Goal: Task Accomplishment & Management: Manage account settings

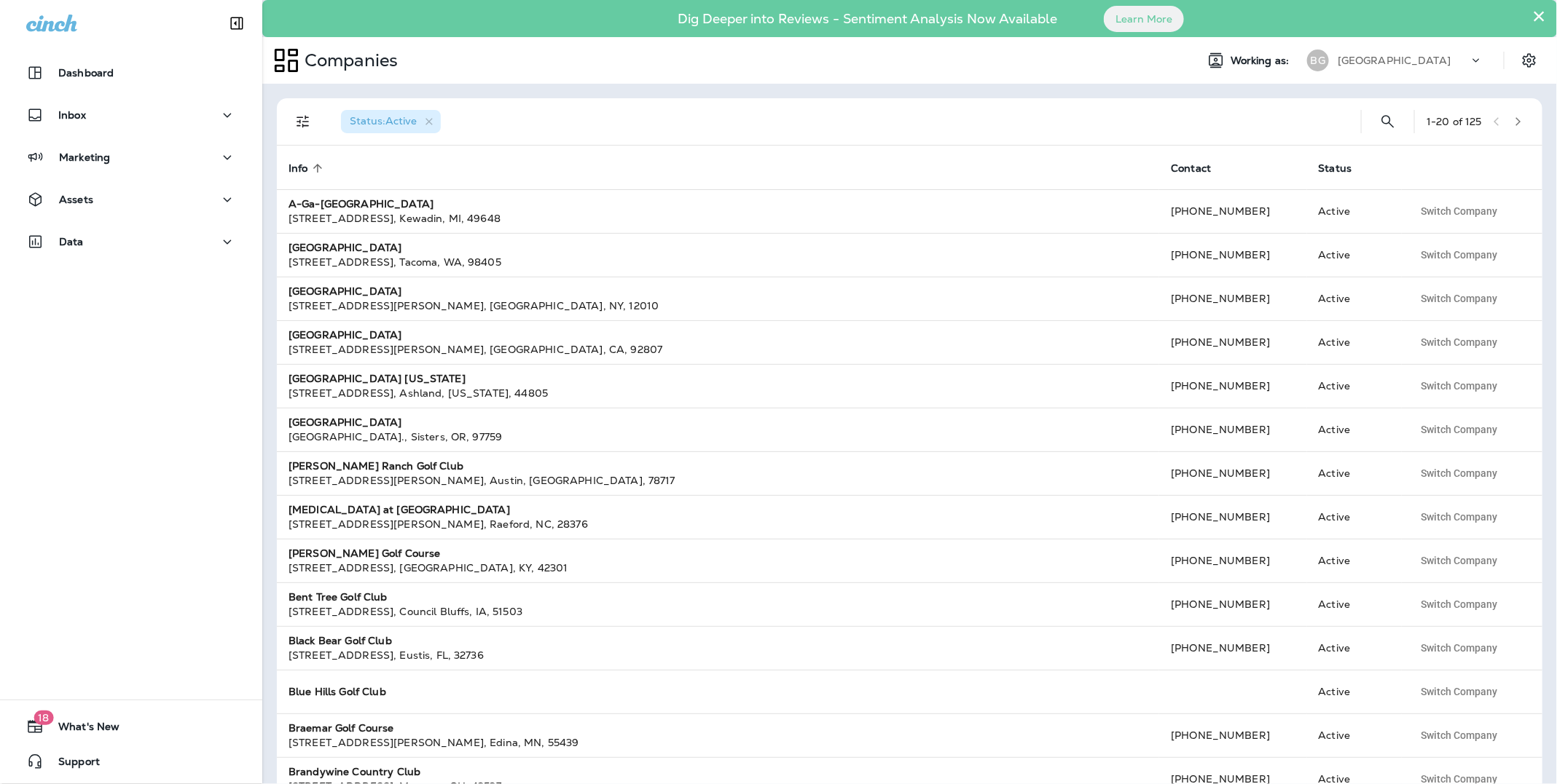
click at [1350, 61] on p "[GEOGRAPHIC_DATA]" at bounding box center [1394, 61] width 113 height 12
type input "**********"
click at [1385, 156] on p "Lake Forest Golf Club" at bounding box center [1385, 157] width 115 height 12
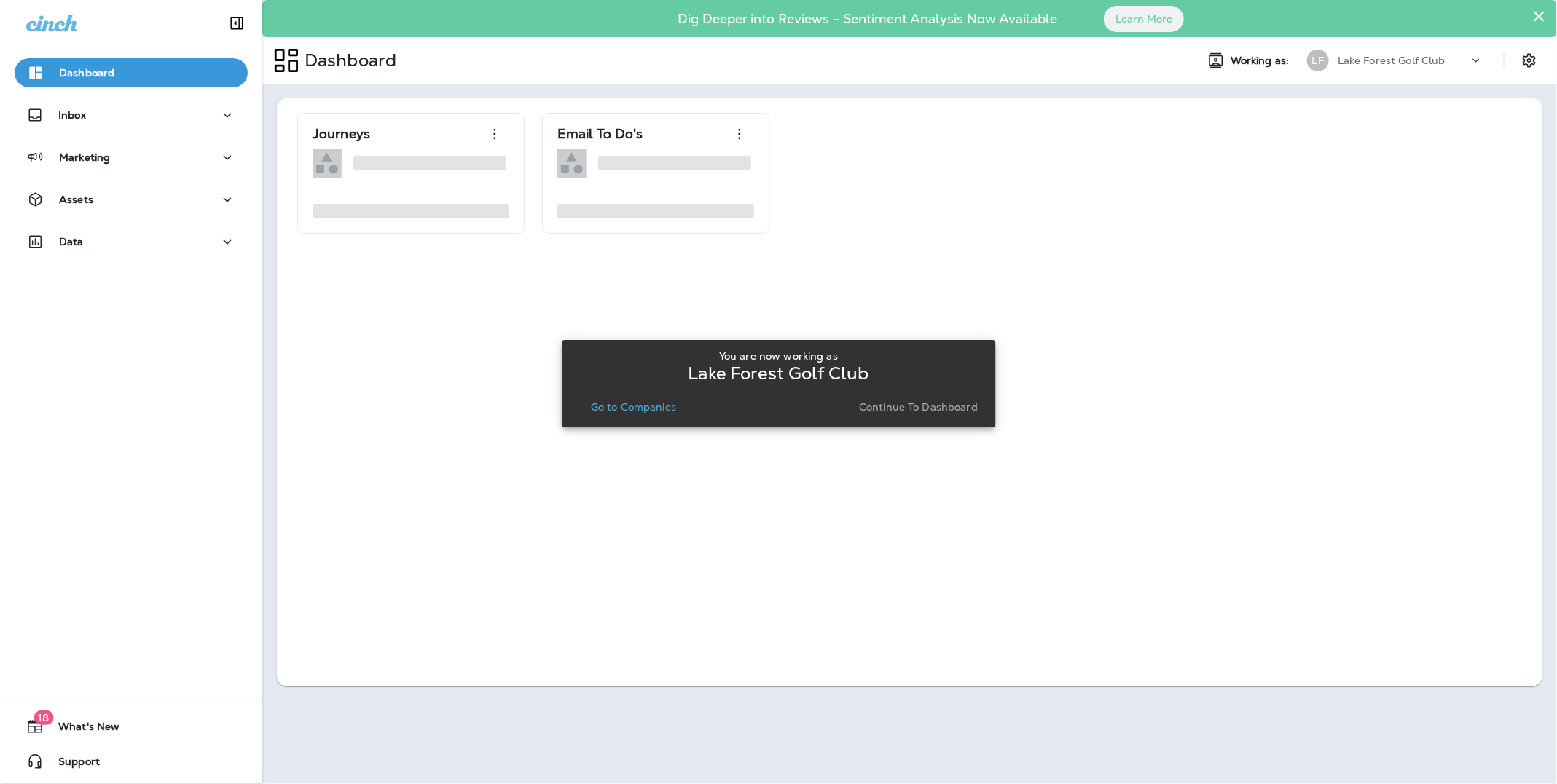
click at [954, 409] on p "Continue to Dashboard" at bounding box center [918, 407] width 118 height 12
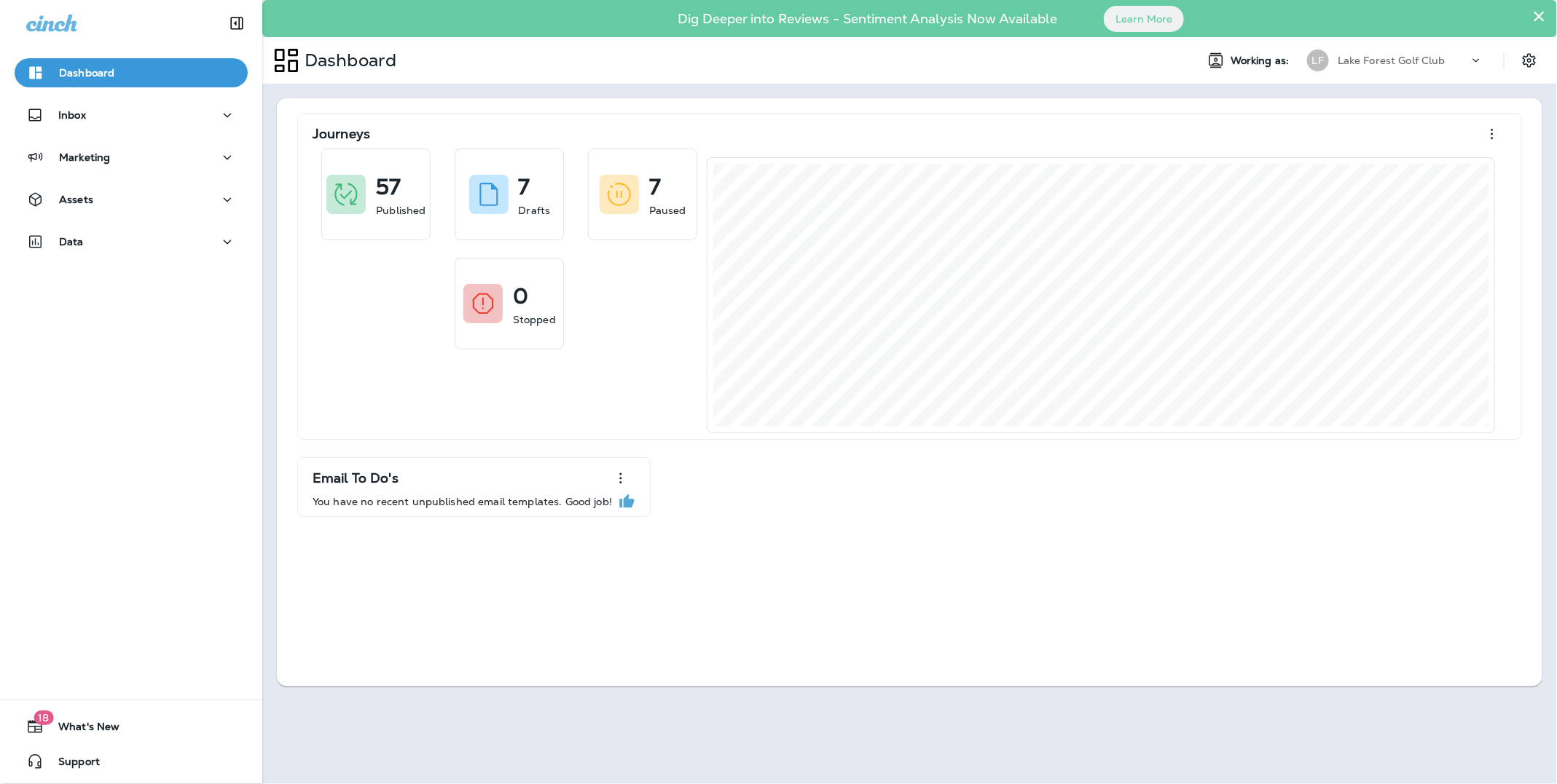
click at [1379, 62] on p "Lake Forest Golf Club" at bounding box center [1392, 61] width 107 height 12
type input "**********"
click at [1394, 120] on input "**********" at bounding box center [1398, 109] width 125 height 39
click at [1465, 110] on icon at bounding box center [1466, 108] width 10 height 10
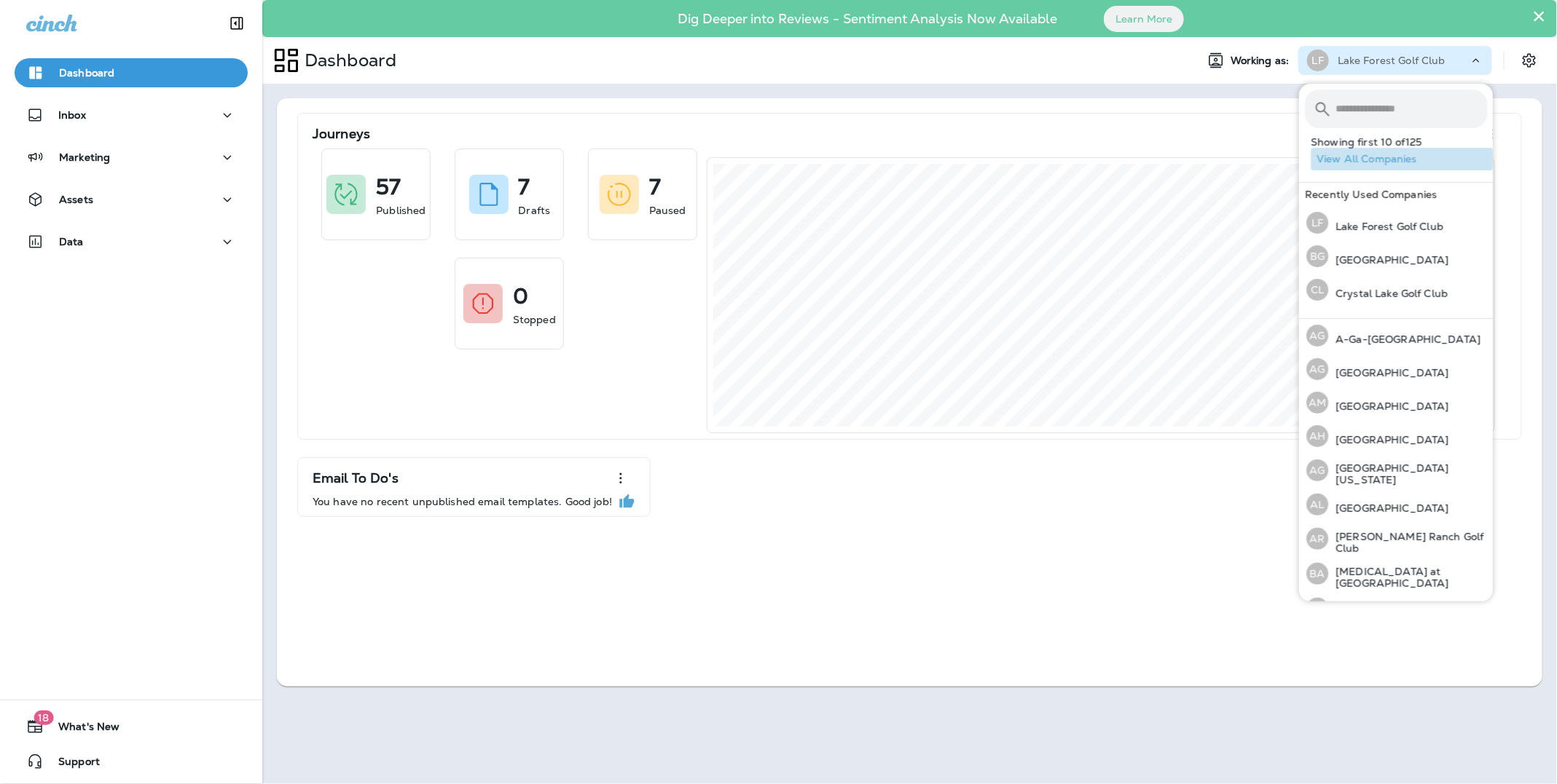
click at [1386, 159] on button "View All Companies" at bounding box center [1402, 159] width 182 height 23
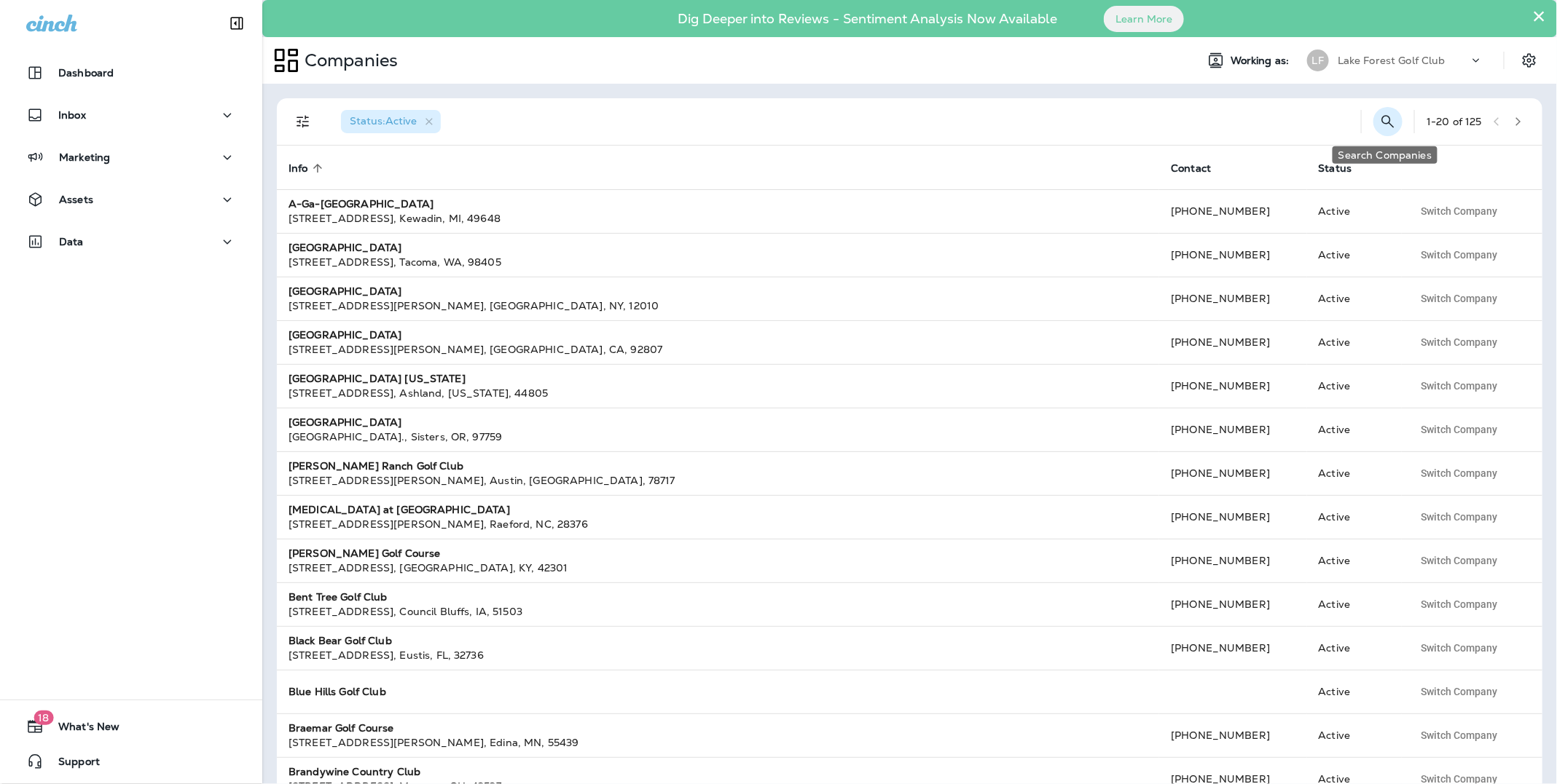
click at [1385, 123] on icon "Search Companies" at bounding box center [1388, 120] width 12 height 12
click at [1290, 119] on input "text" at bounding box center [1323, 120] width 130 height 39
type input "**********"
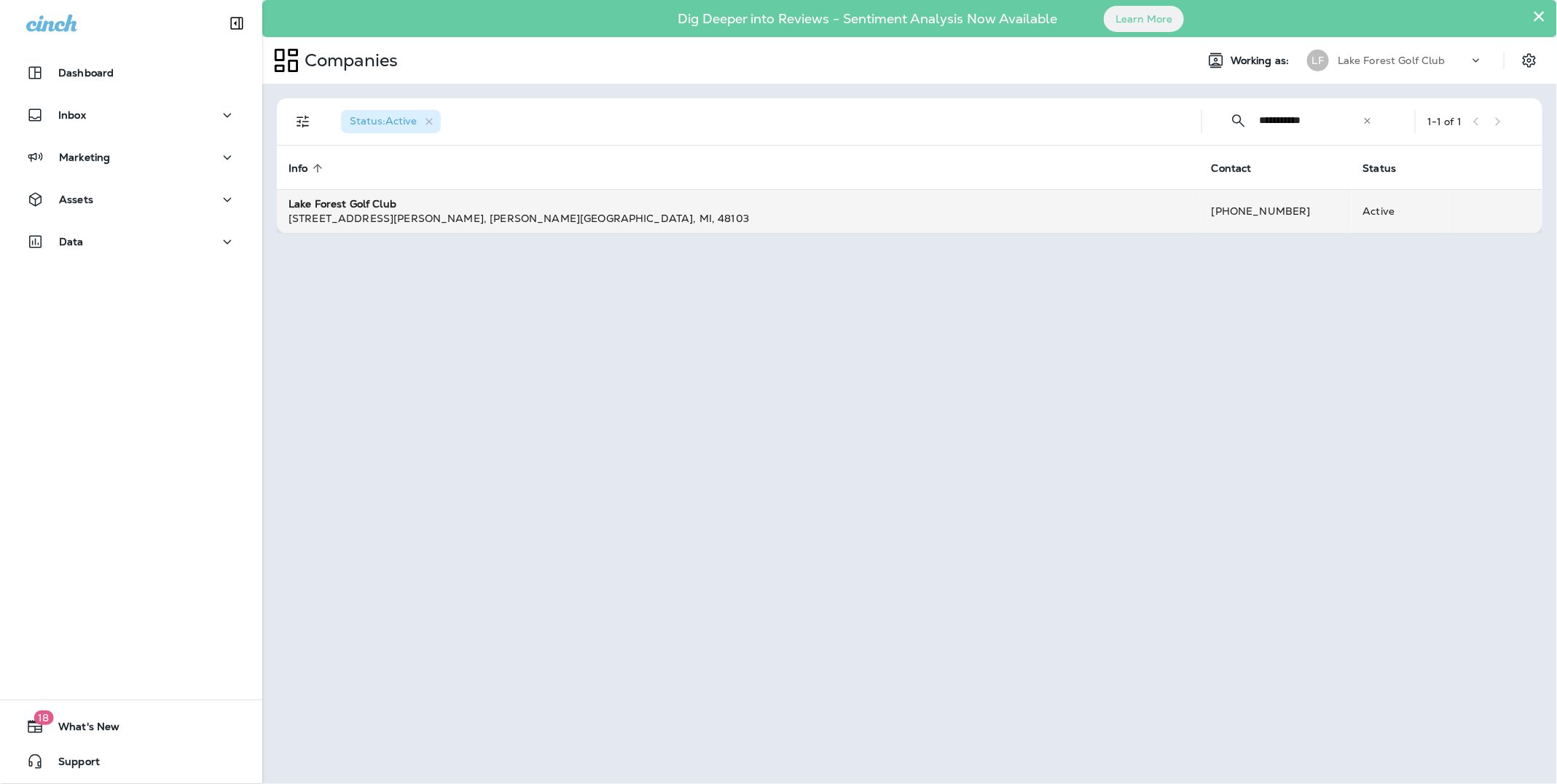
click at [367, 212] on div "[STREET_ADDRESS][PERSON_NAME]" at bounding box center [739, 218] width 900 height 15
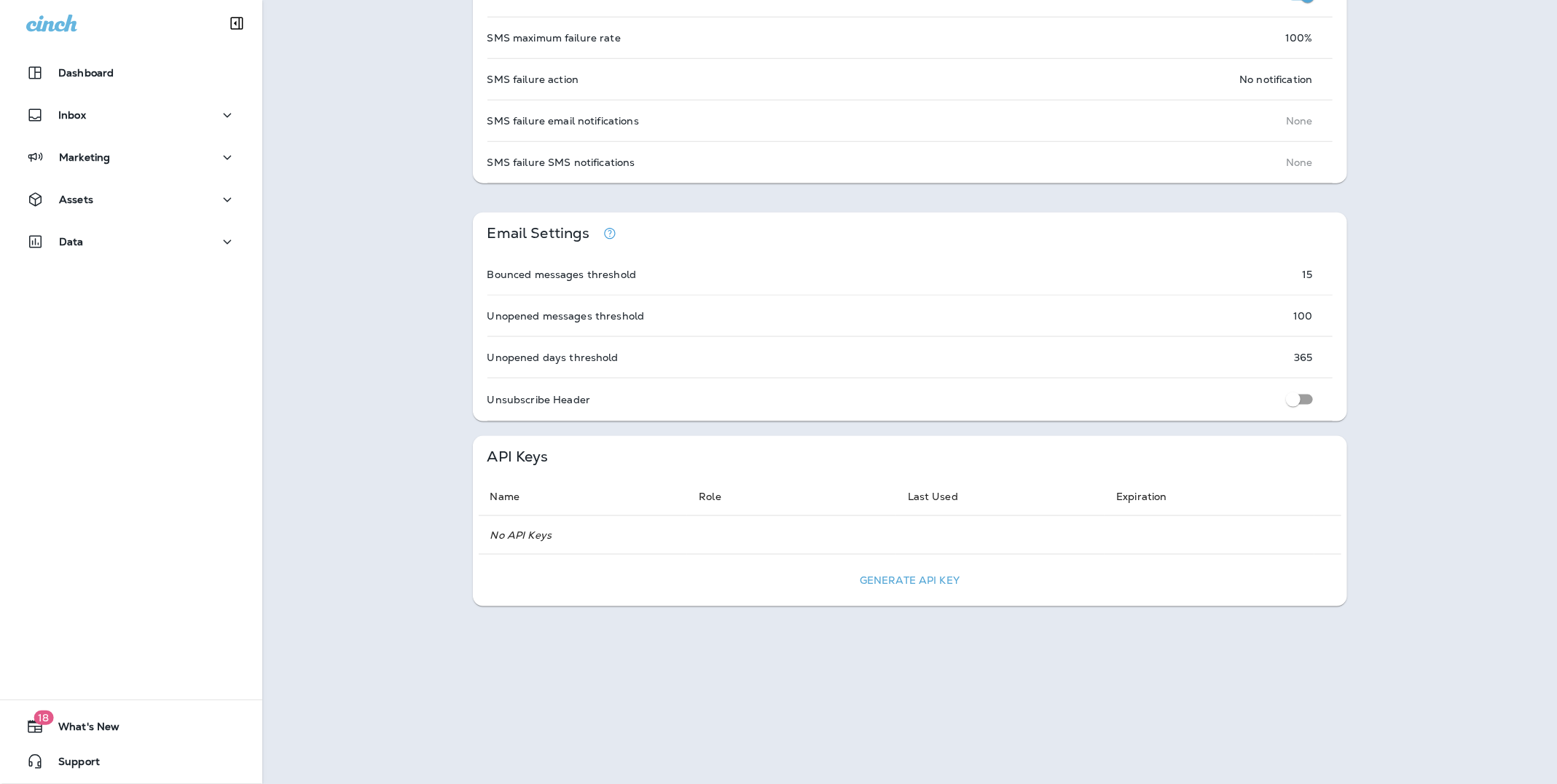
scroll to position [876, 0]
click at [1374, 170] on div "Company info Address [STREET_ADDRESS][PERSON_NAME] Phone [PHONE_NUMBER] Mailer …" at bounding box center [910, 33] width 1295 height 1577
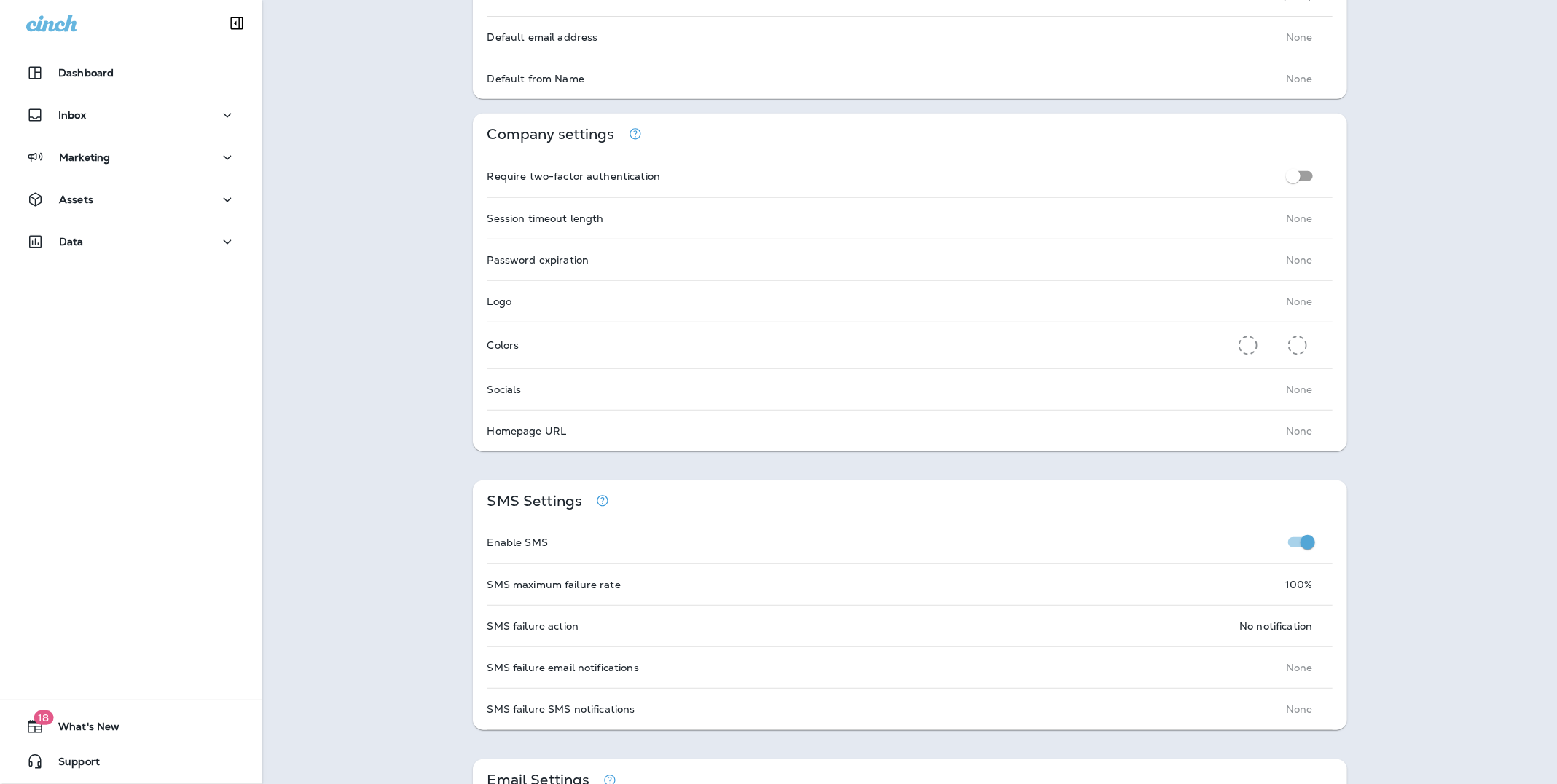
scroll to position [0, 0]
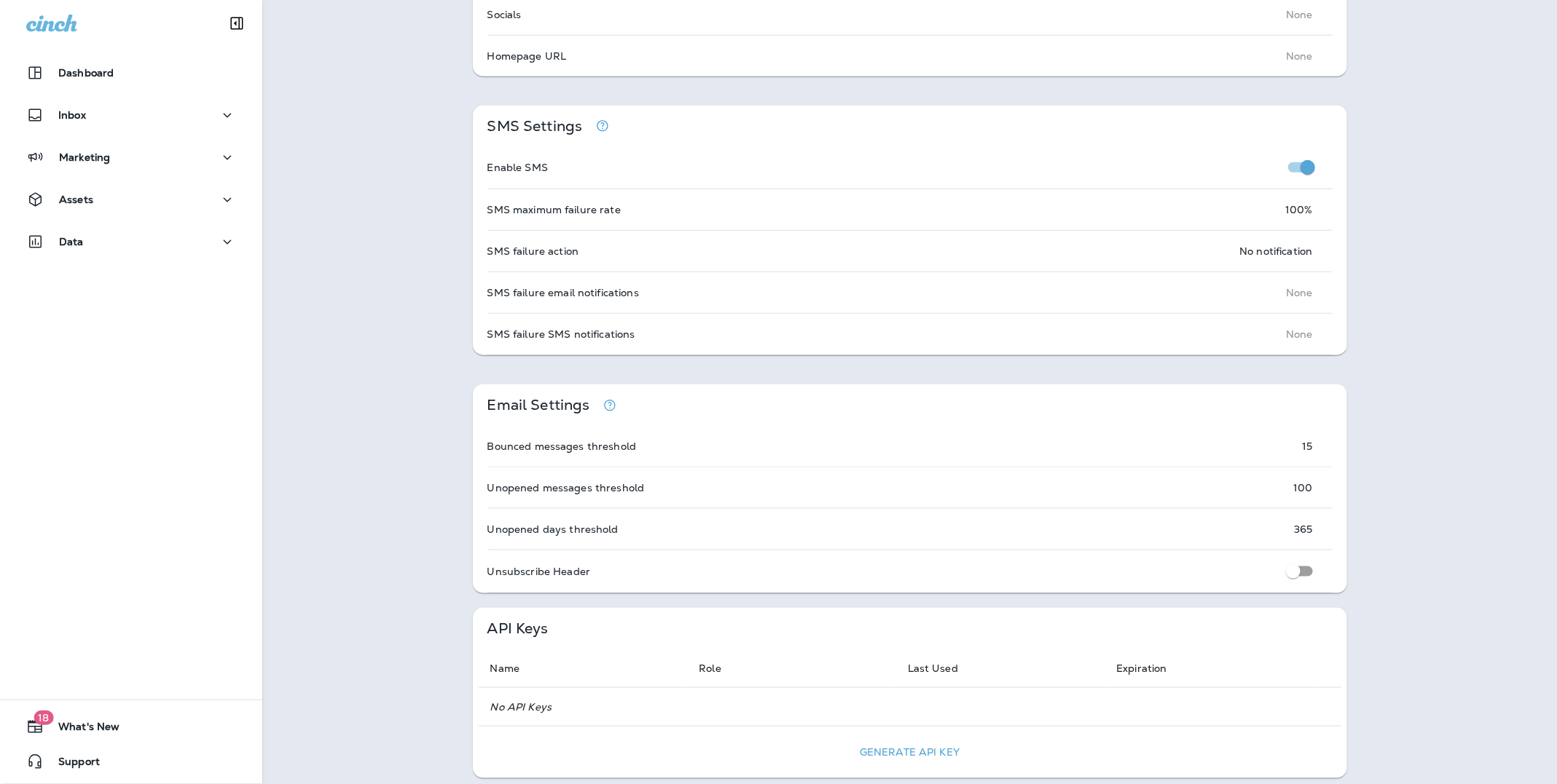
scroll to position [907, 0]
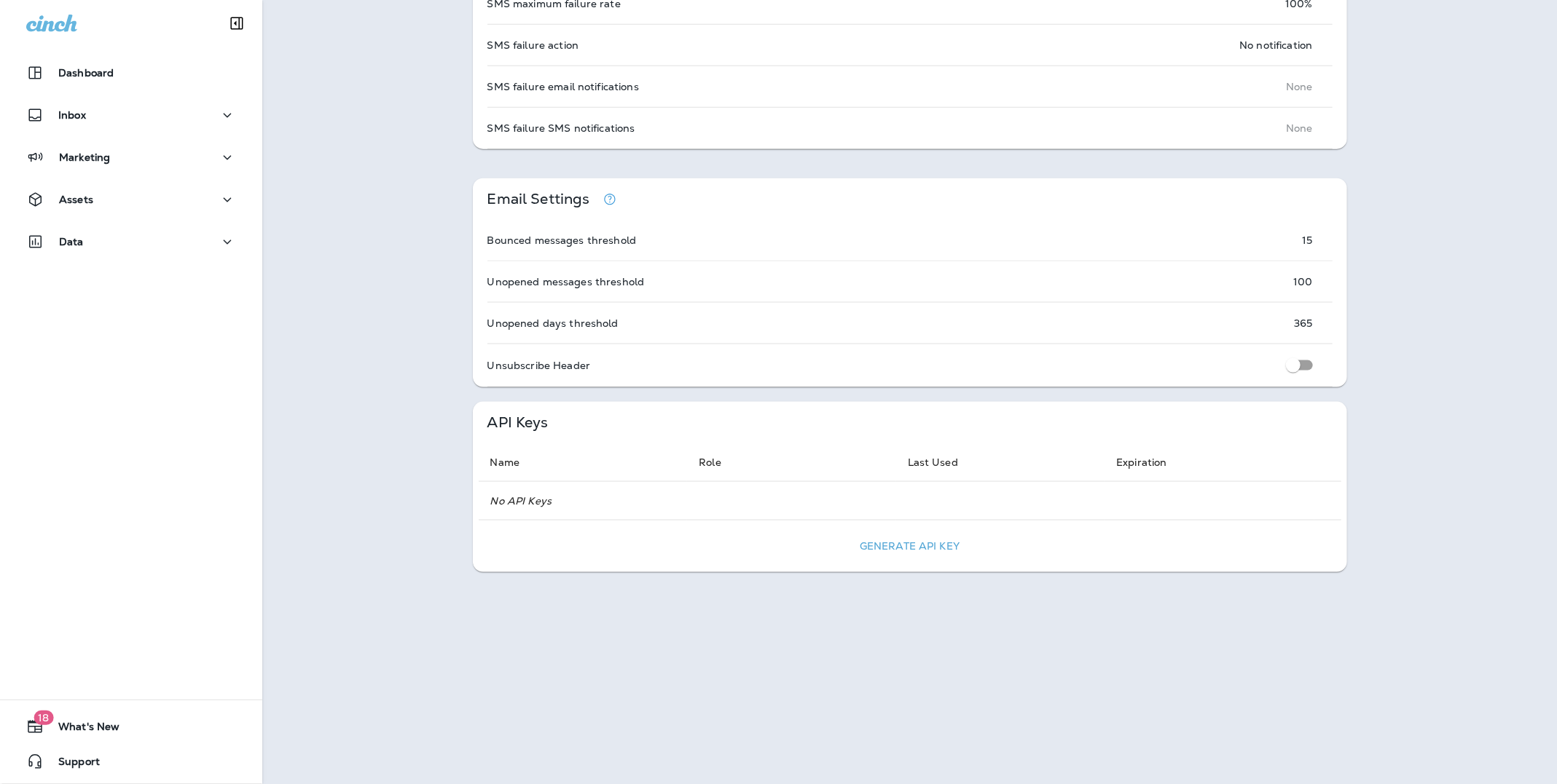
click at [434, 172] on div "Company info Address [STREET_ADDRESS][PERSON_NAME] Phone [PHONE_NUMBER] Mailer …" at bounding box center [910, 2] width 1295 height 1577
click at [1415, 203] on div "Company info Address [STREET_ADDRESS][PERSON_NAME] Phone [PHONE_NUMBER] Mailer …" at bounding box center [910, 2] width 1295 height 1577
click at [336, 85] on div "Company info Address [STREET_ADDRESS][PERSON_NAME] Phone [PHONE_NUMBER] Mailer …" at bounding box center [910, 2] width 1295 height 1577
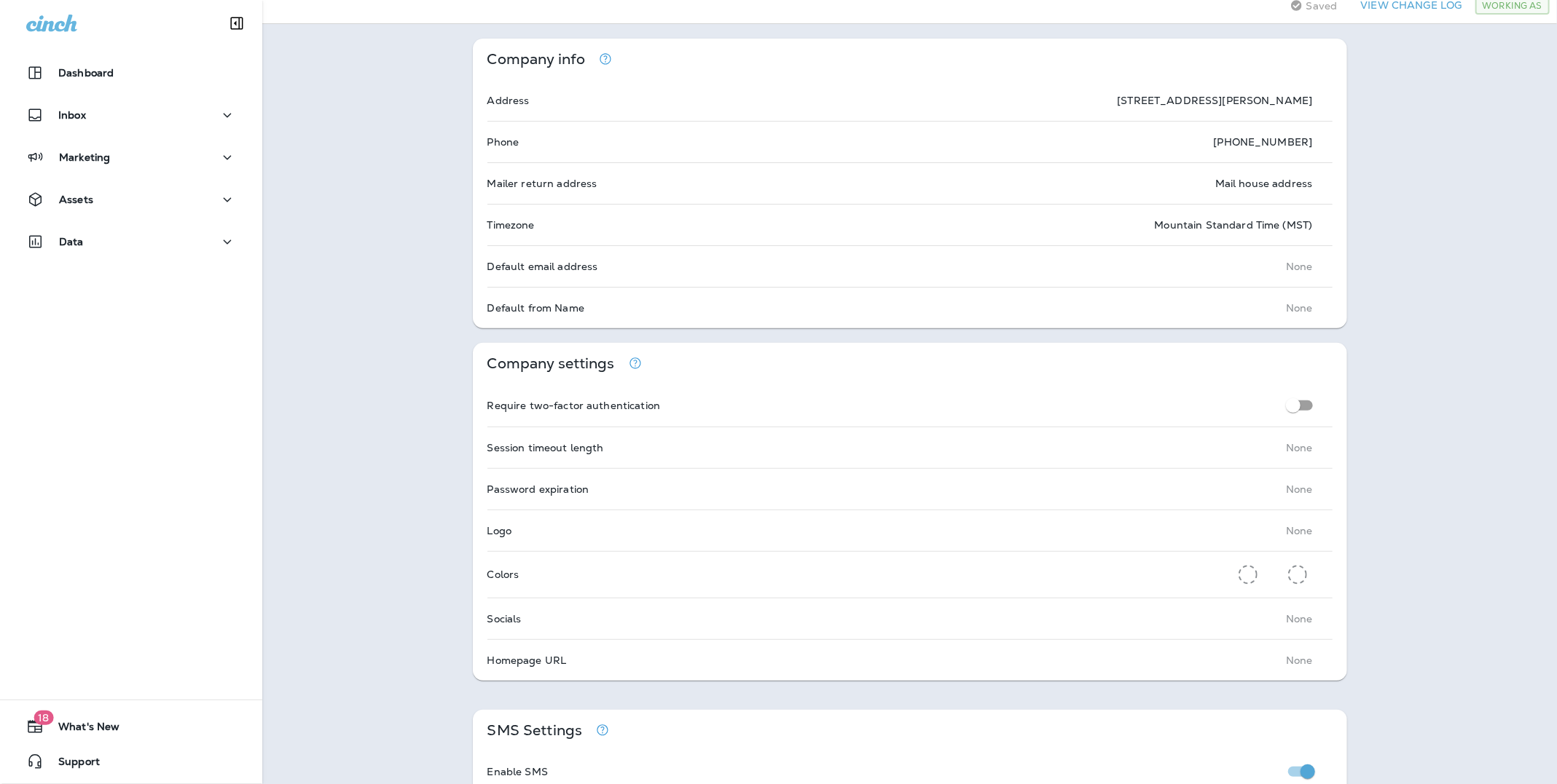
scroll to position [0, 0]
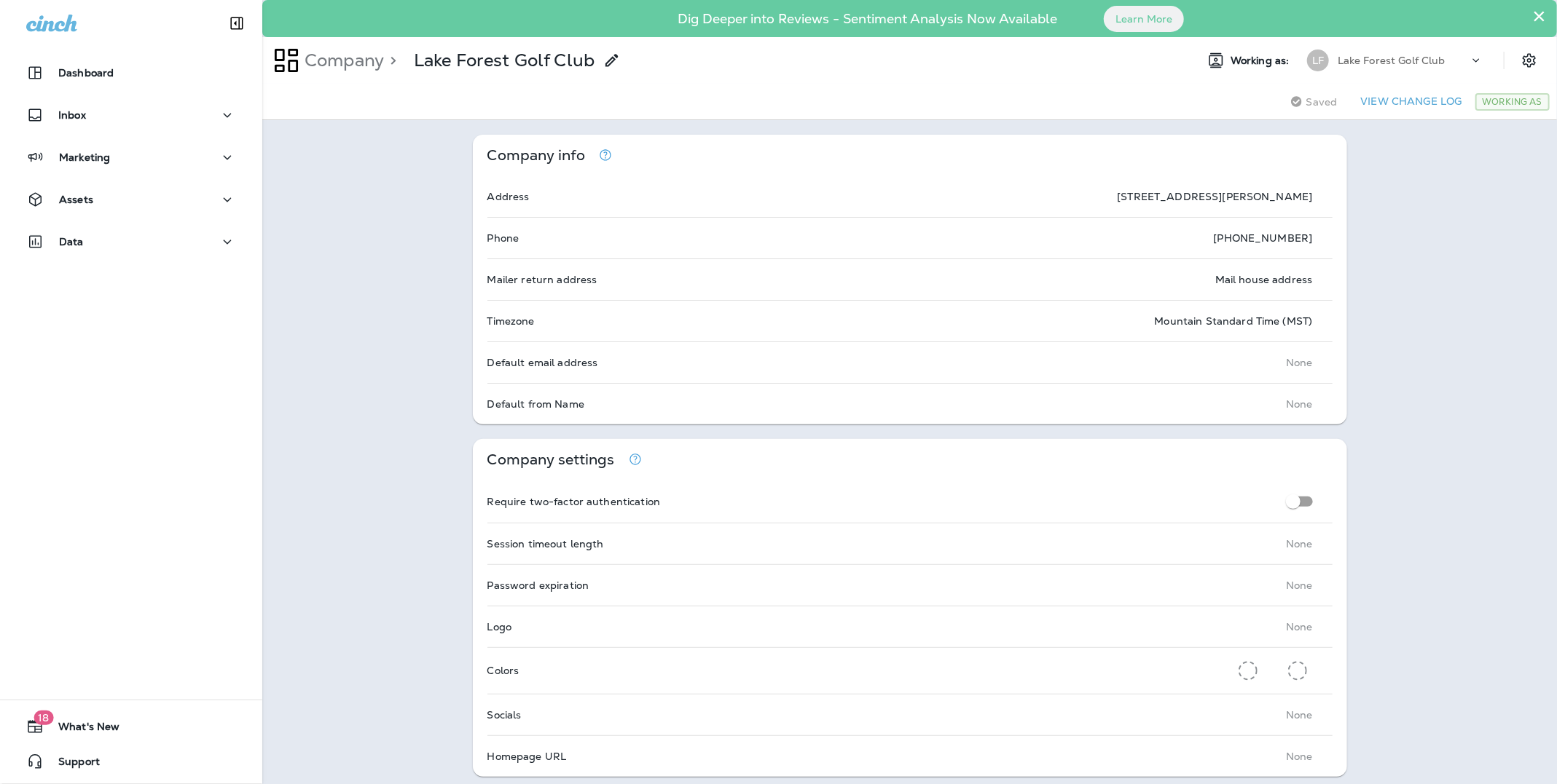
click at [1401, 56] on p "Lake Forest Golf Club" at bounding box center [1392, 61] width 107 height 12
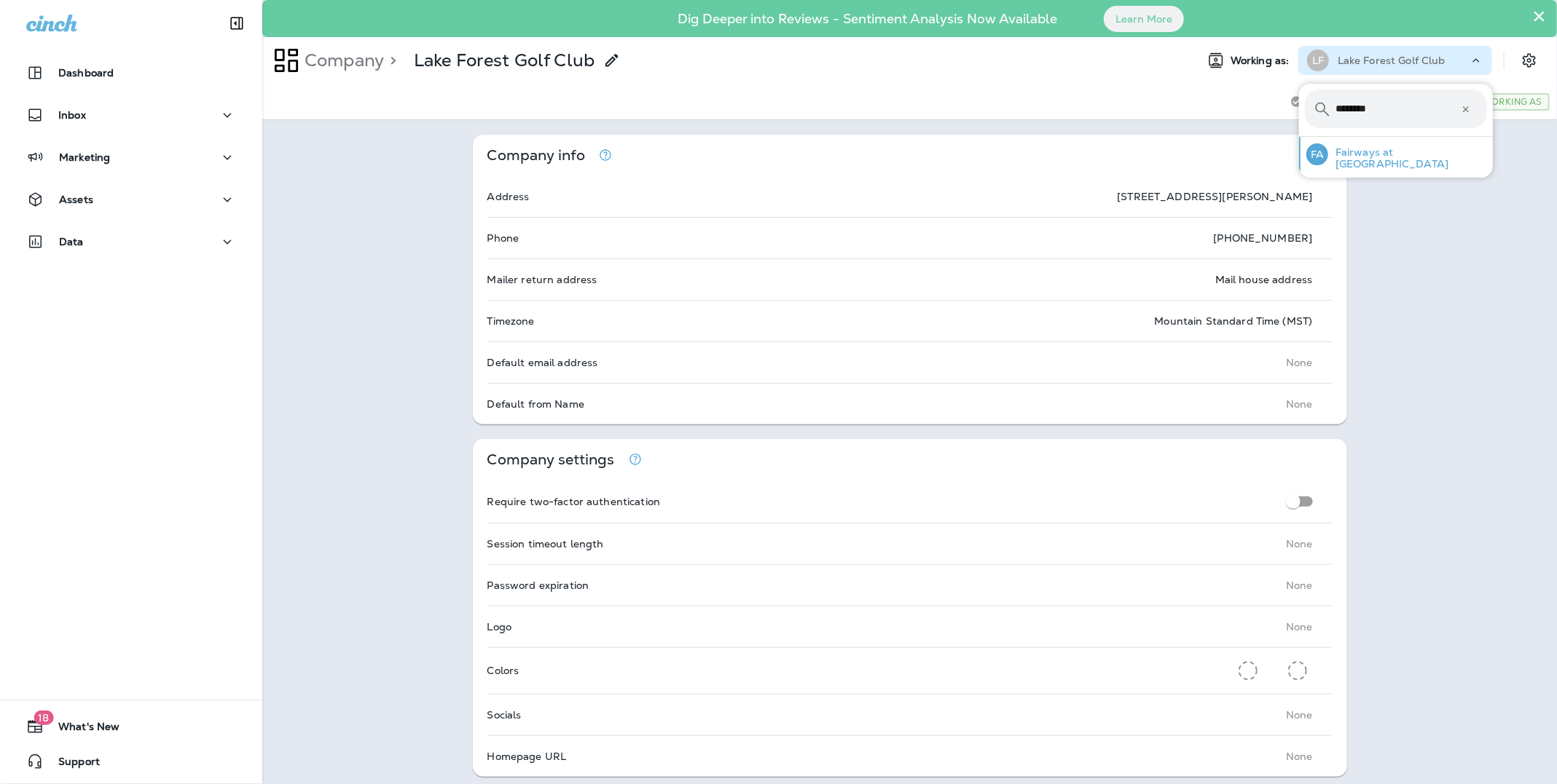
type input "********"
click at [1413, 151] on p "Fairways at [GEOGRAPHIC_DATA]" at bounding box center [1407, 157] width 159 height 23
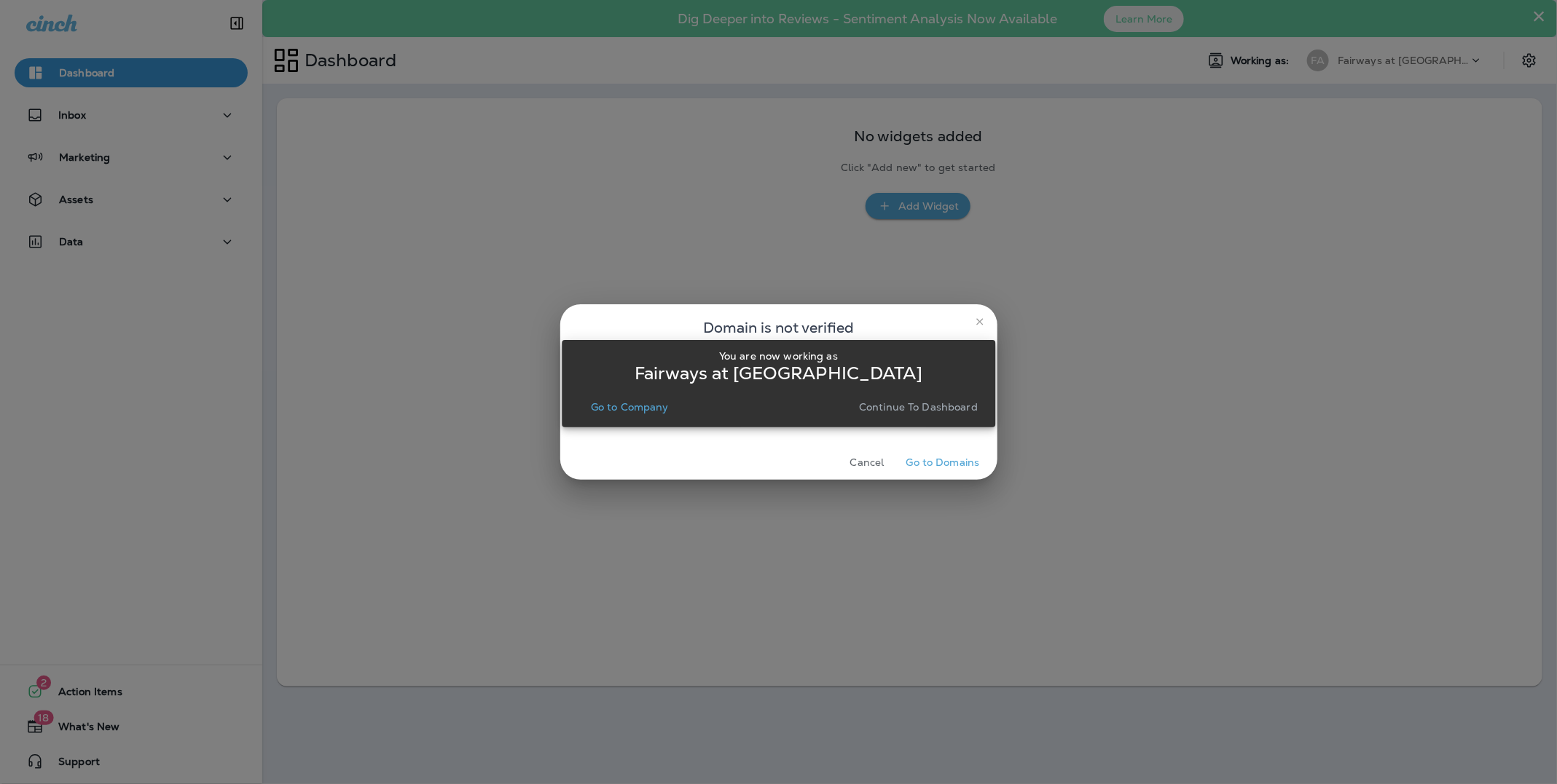
click at [944, 410] on p "Continue to Dashboard" at bounding box center [918, 407] width 118 height 12
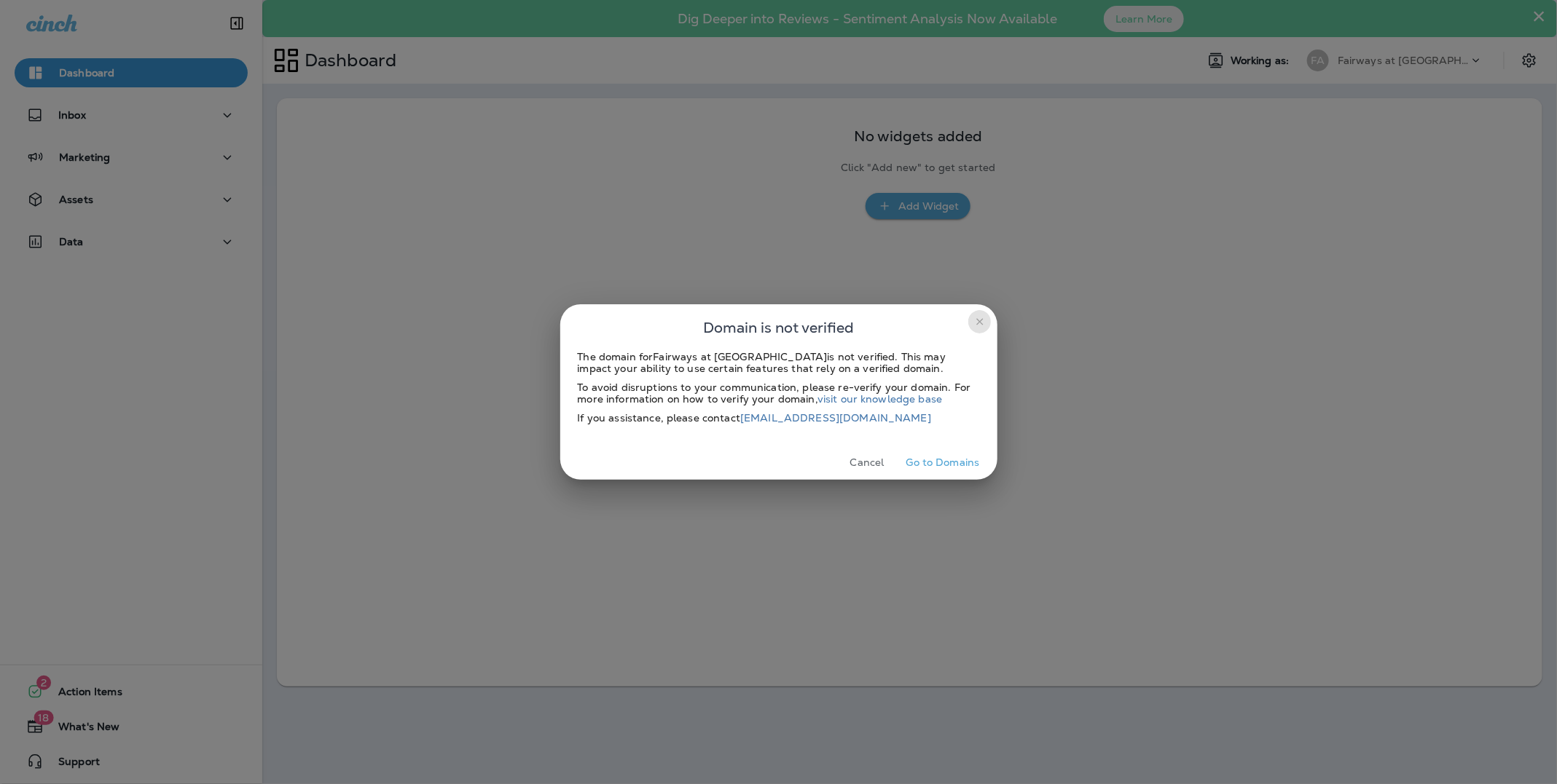
click at [978, 321] on icon "close" at bounding box center [980, 321] width 12 height 12
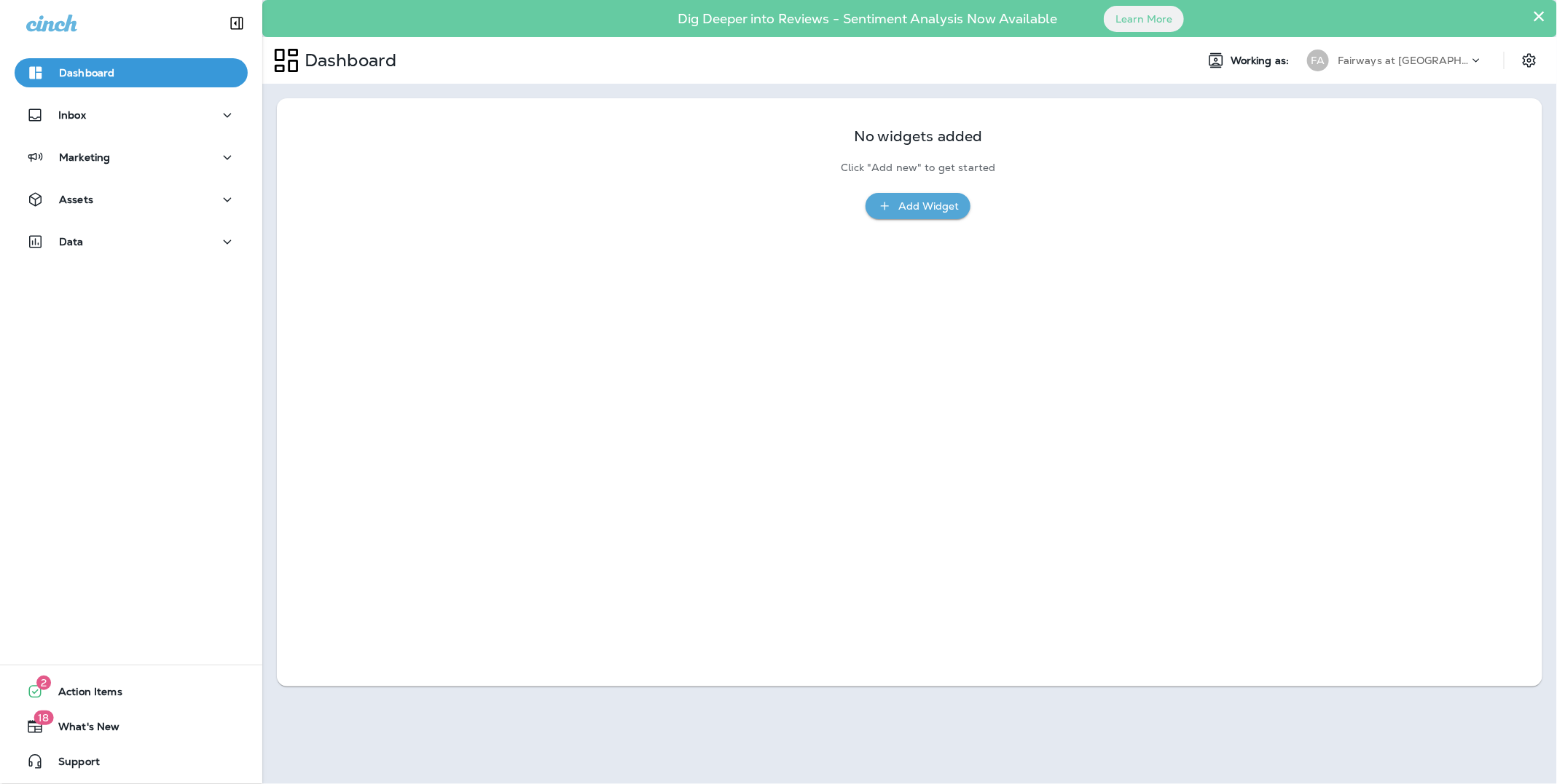
click at [712, 258] on div "No widgets added Click "Add new" to get started Add Widget" at bounding box center [909, 392] width 1266 height 588
click at [77, 197] on p "Assets" at bounding box center [75, 199] width 34 height 12
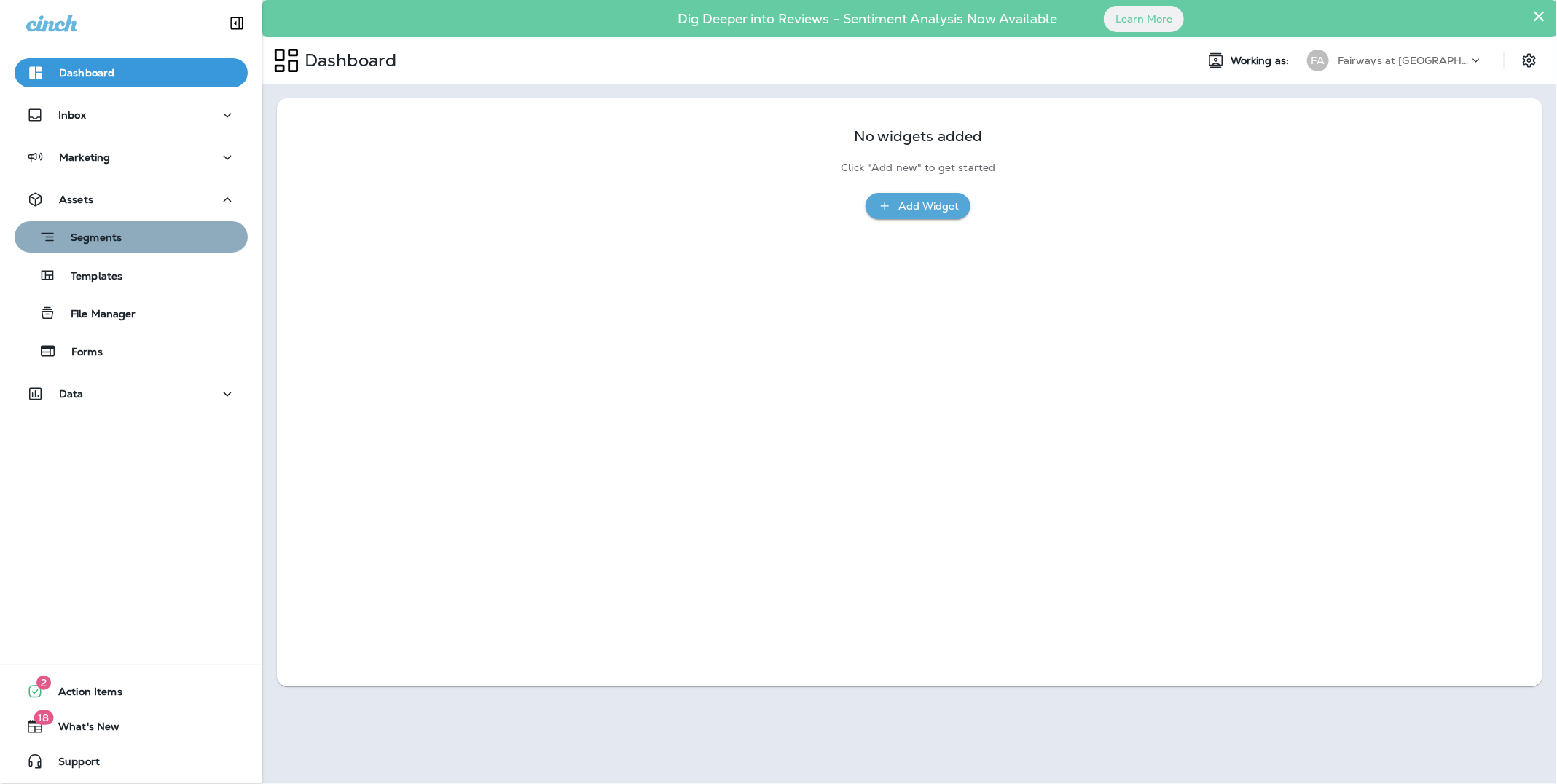
click at [83, 235] on p "Segments" at bounding box center [88, 239] width 65 height 15
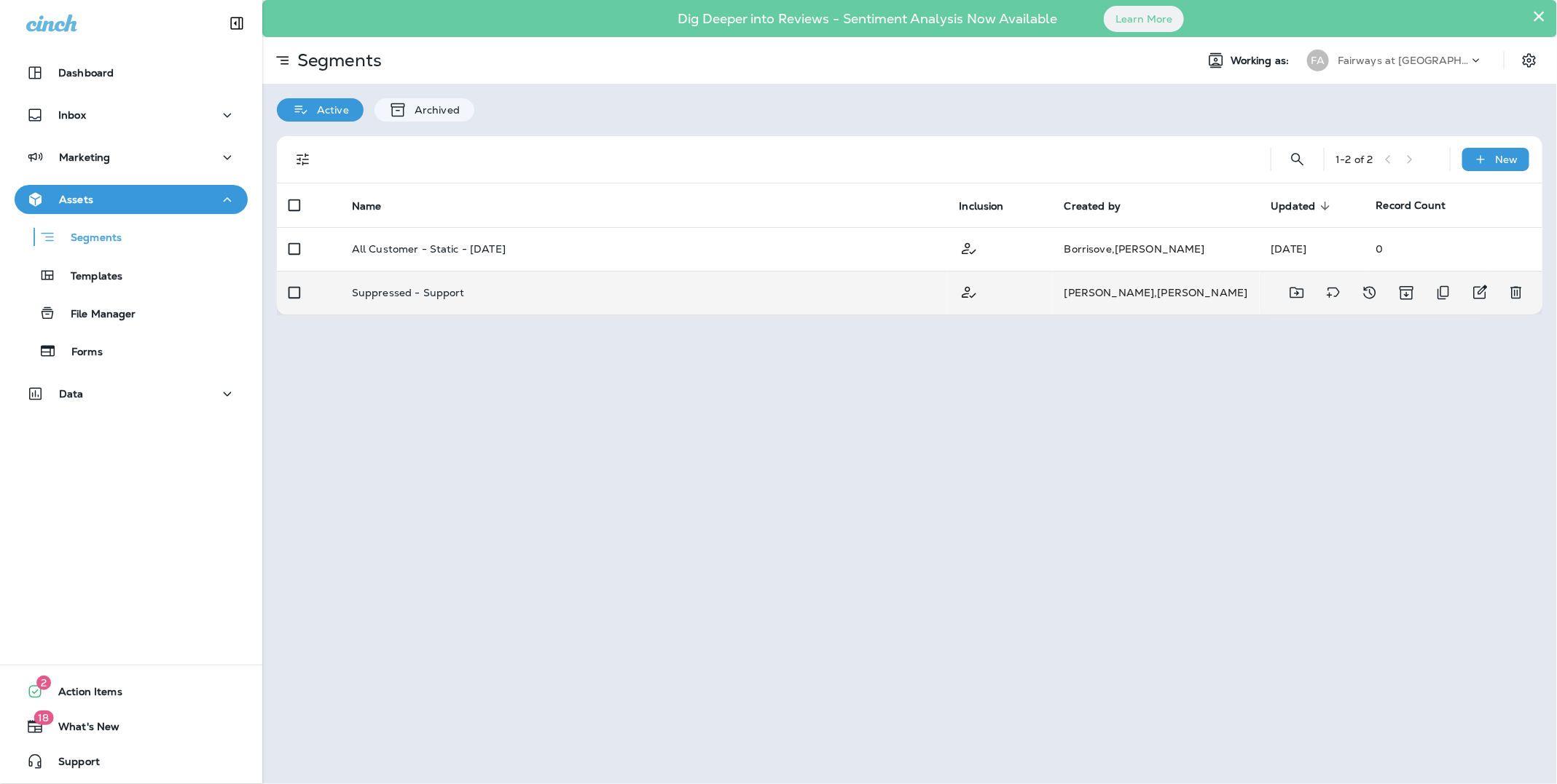
click at [422, 297] on p "Suppressed - Support" at bounding box center [408, 293] width 113 height 12
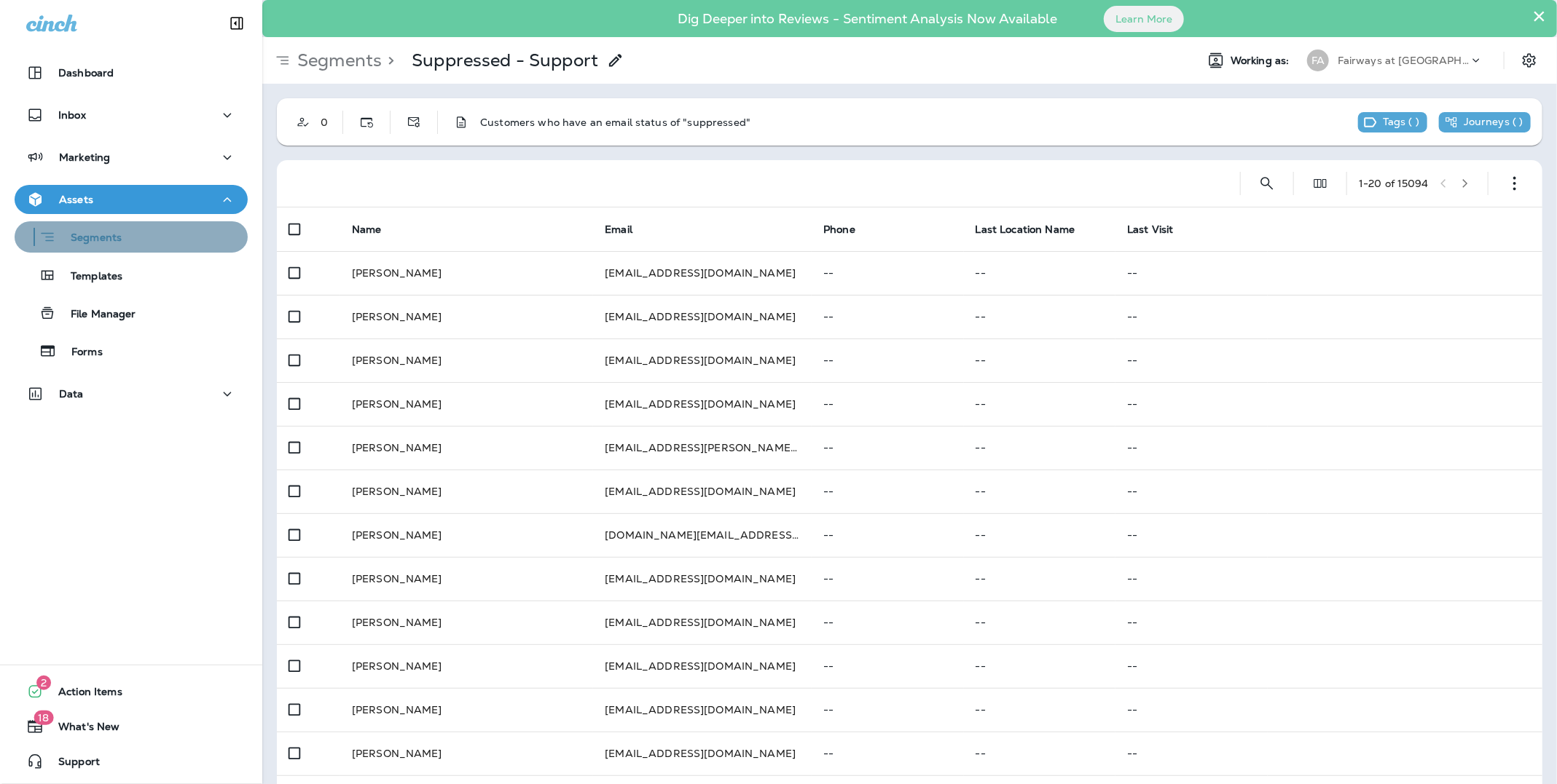
click at [100, 233] on p "Segments" at bounding box center [88, 239] width 65 height 15
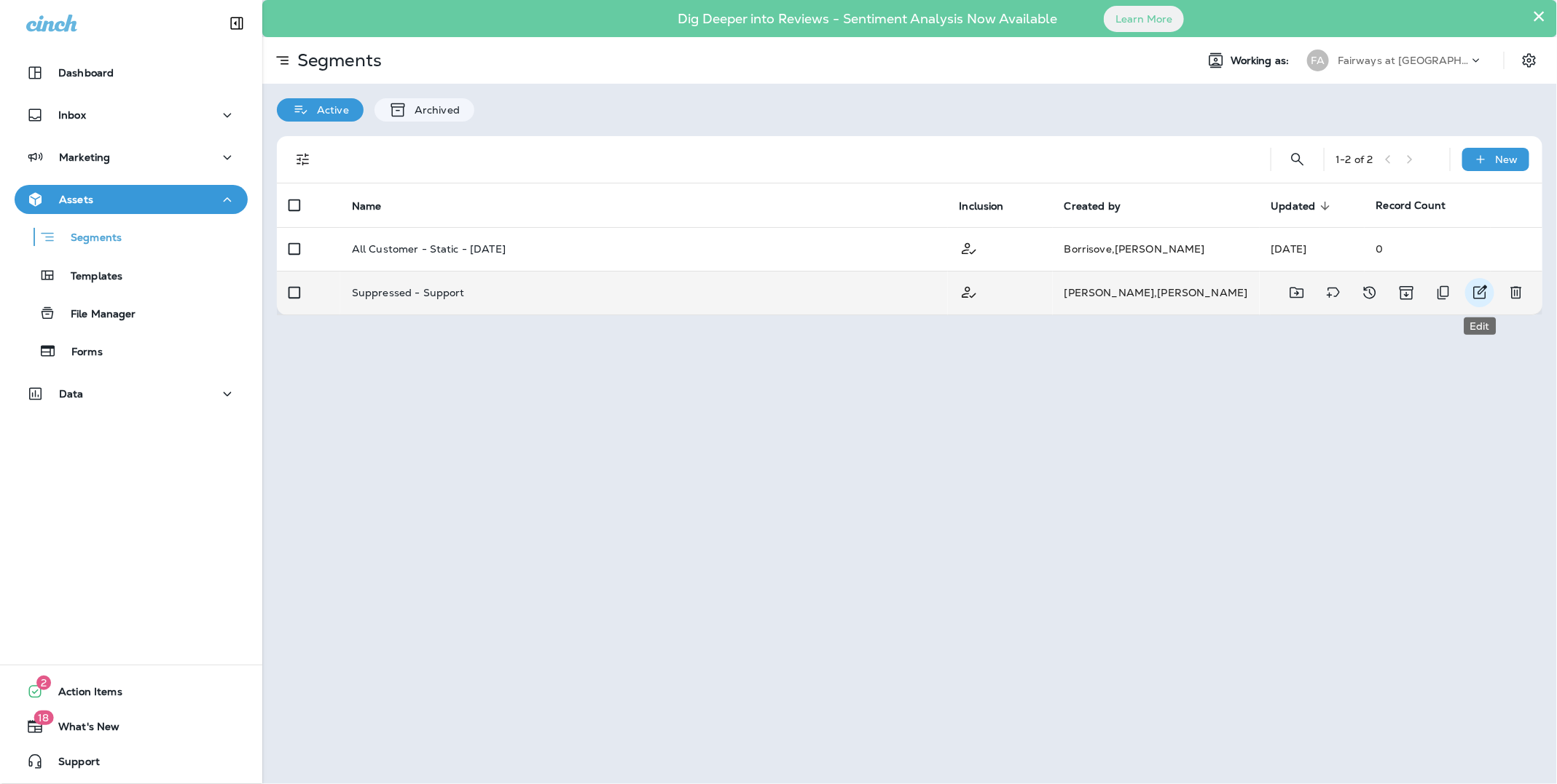
click at [1475, 291] on icon "Edit" at bounding box center [1481, 292] width 14 height 14
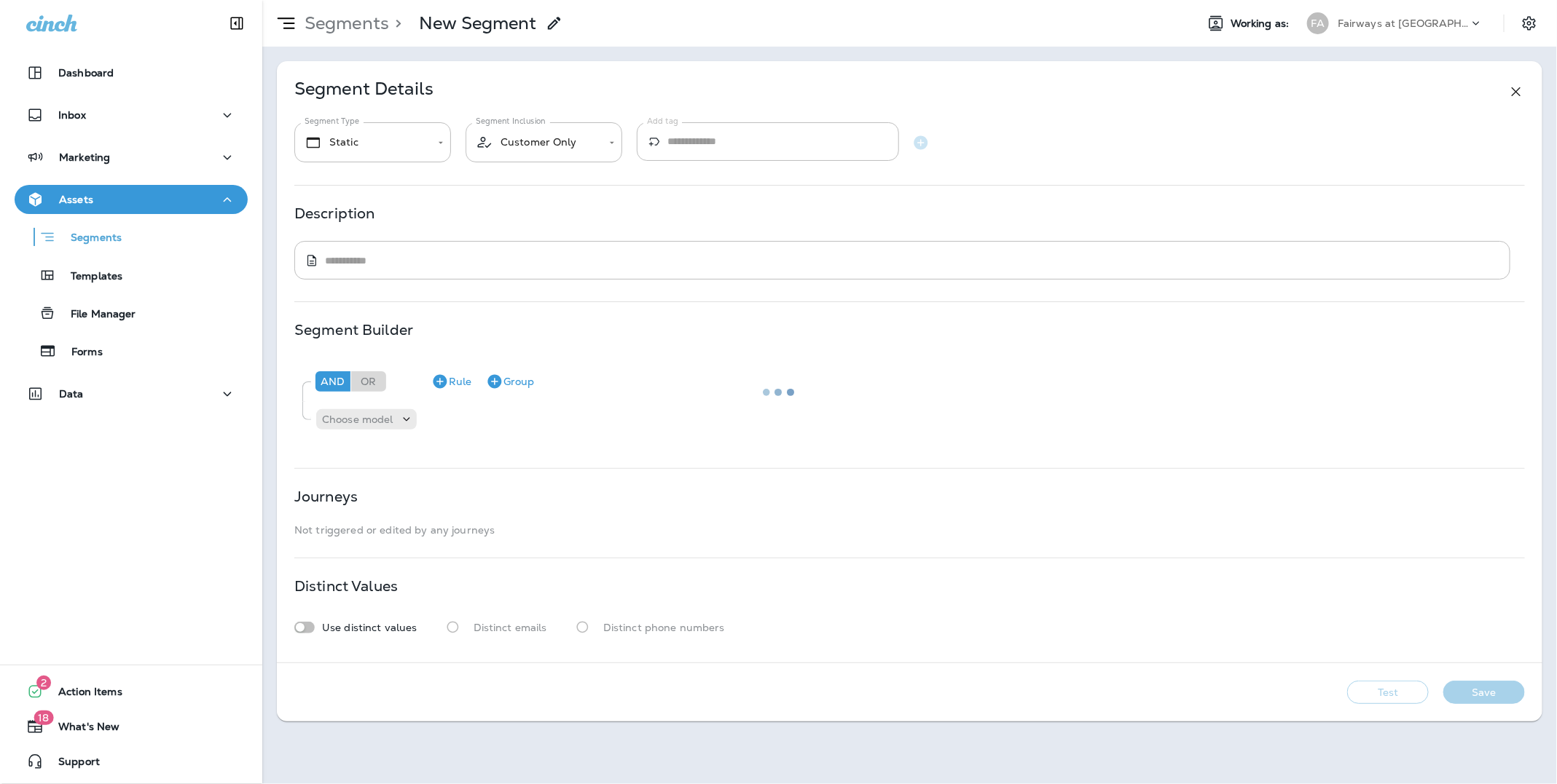
type input "*******"
type textarea "**********"
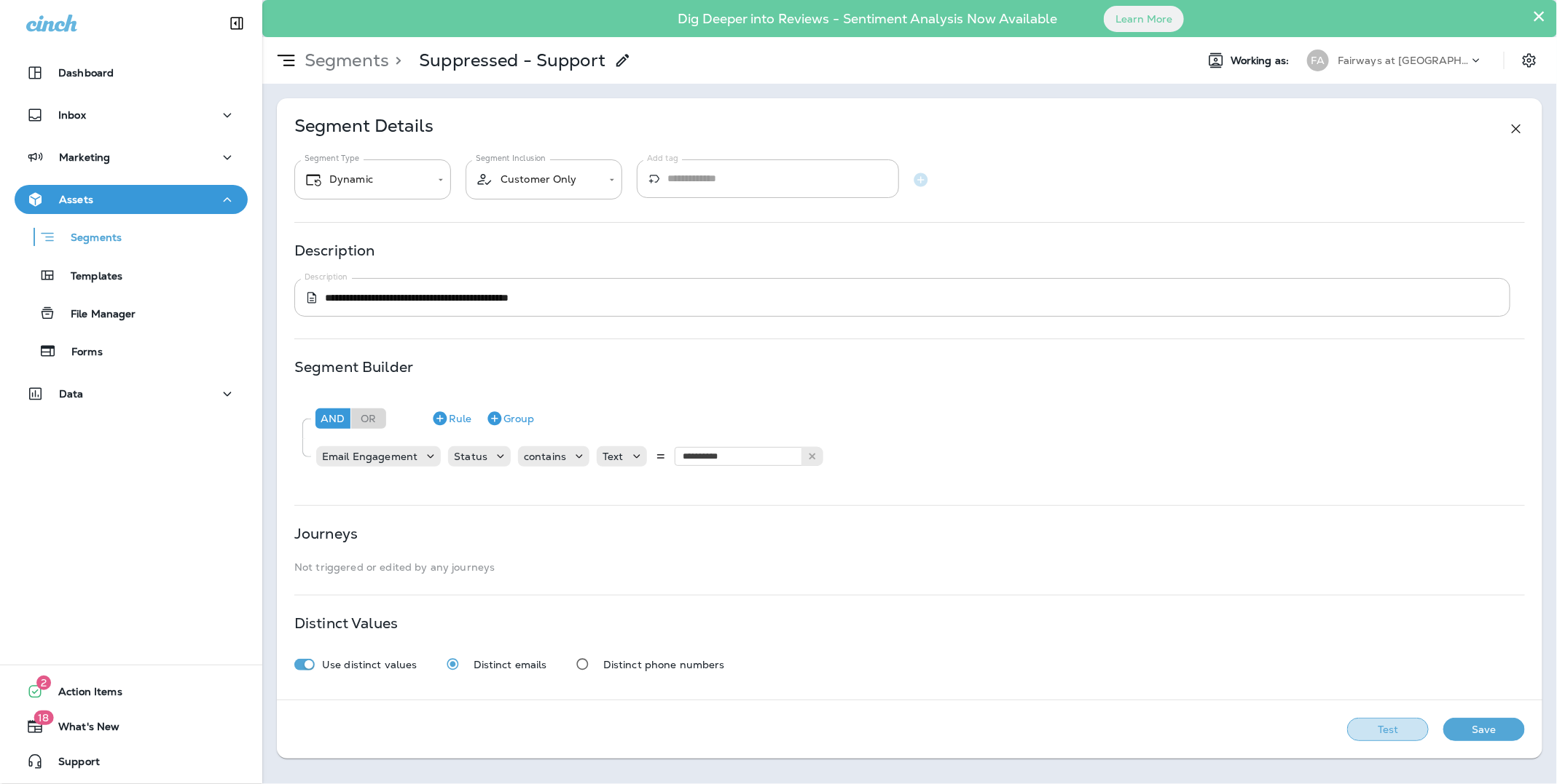
click at [1389, 732] on button "Test" at bounding box center [1388, 729] width 82 height 23
click at [1487, 733] on button "Save" at bounding box center [1484, 729] width 82 height 23
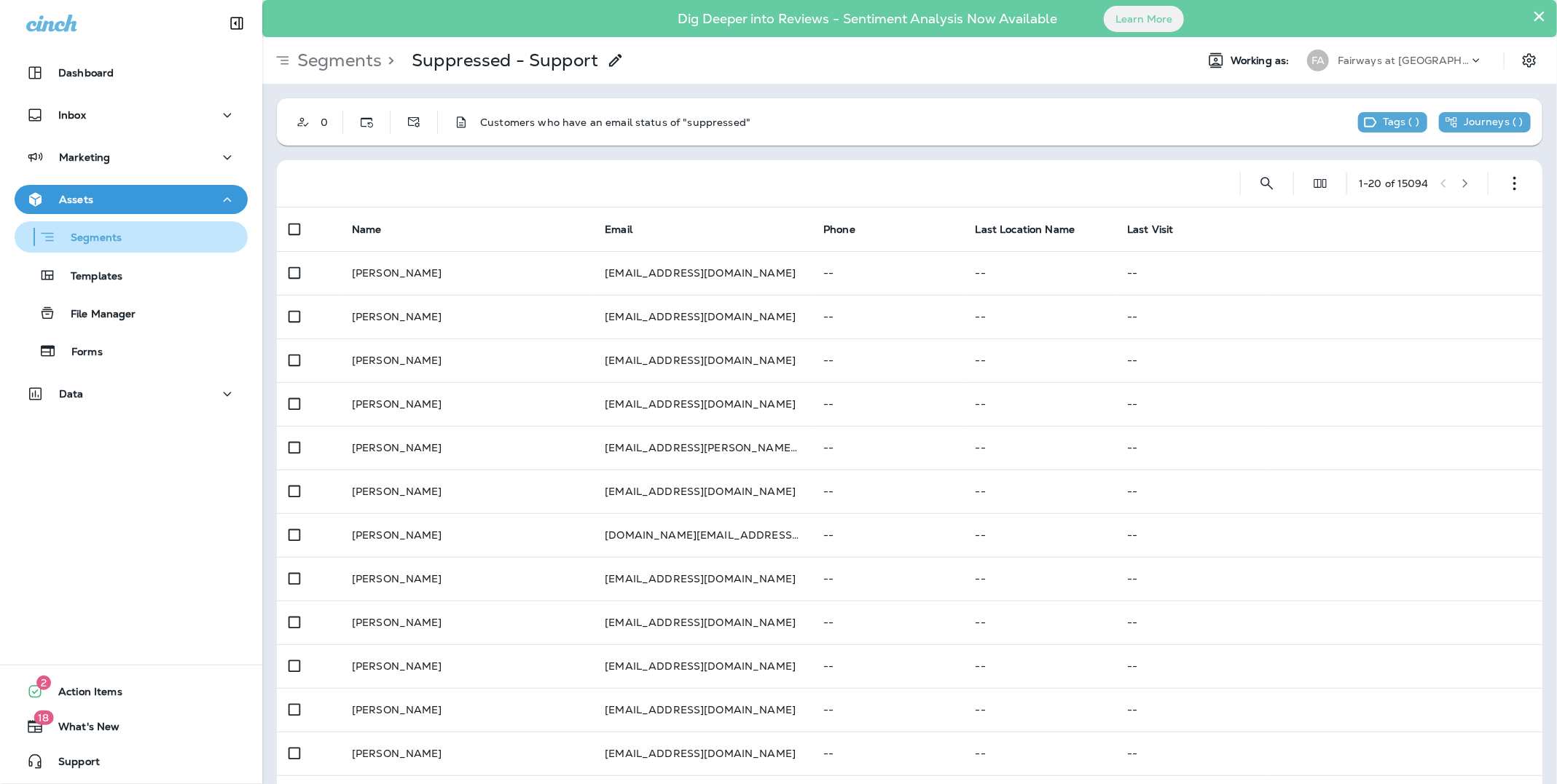
click at [96, 238] on p "Segments" at bounding box center [88, 239] width 65 height 15
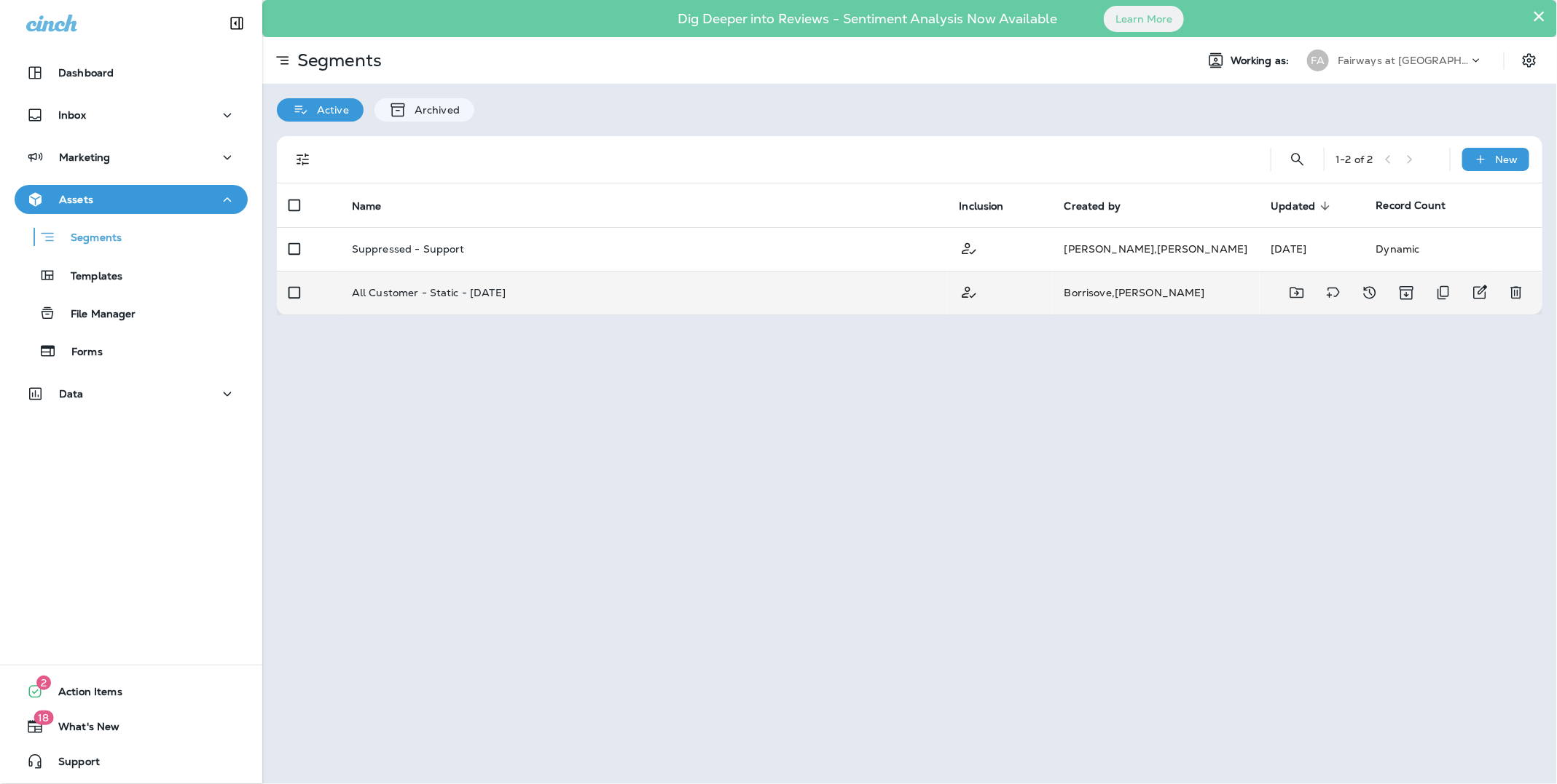
click at [474, 295] on p "All Customer - Static - [DATE]" at bounding box center [428, 293] width 153 height 12
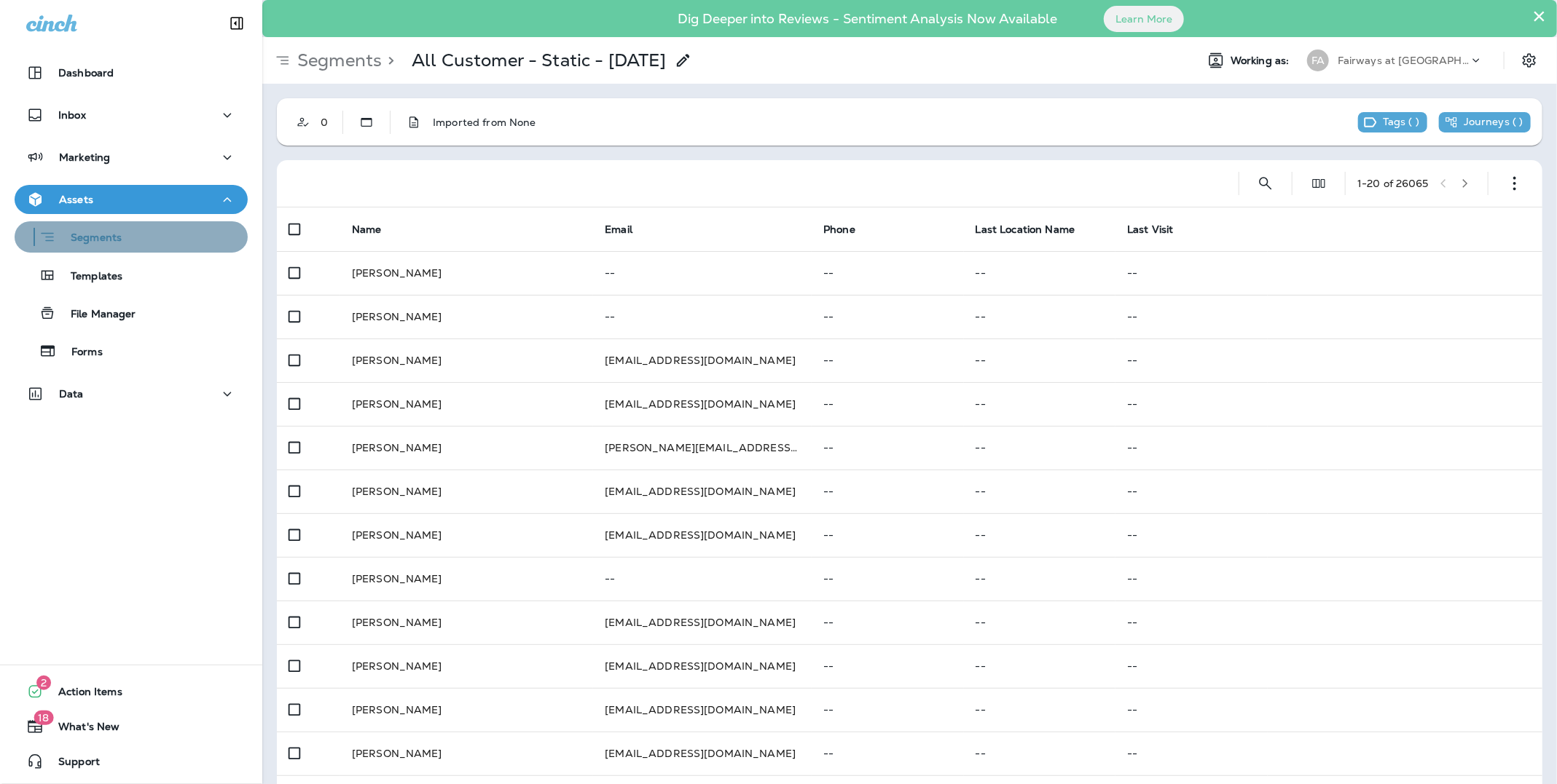
click at [96, 238] on p "Segments" at bounding box center [88, 239] width 65 height 15
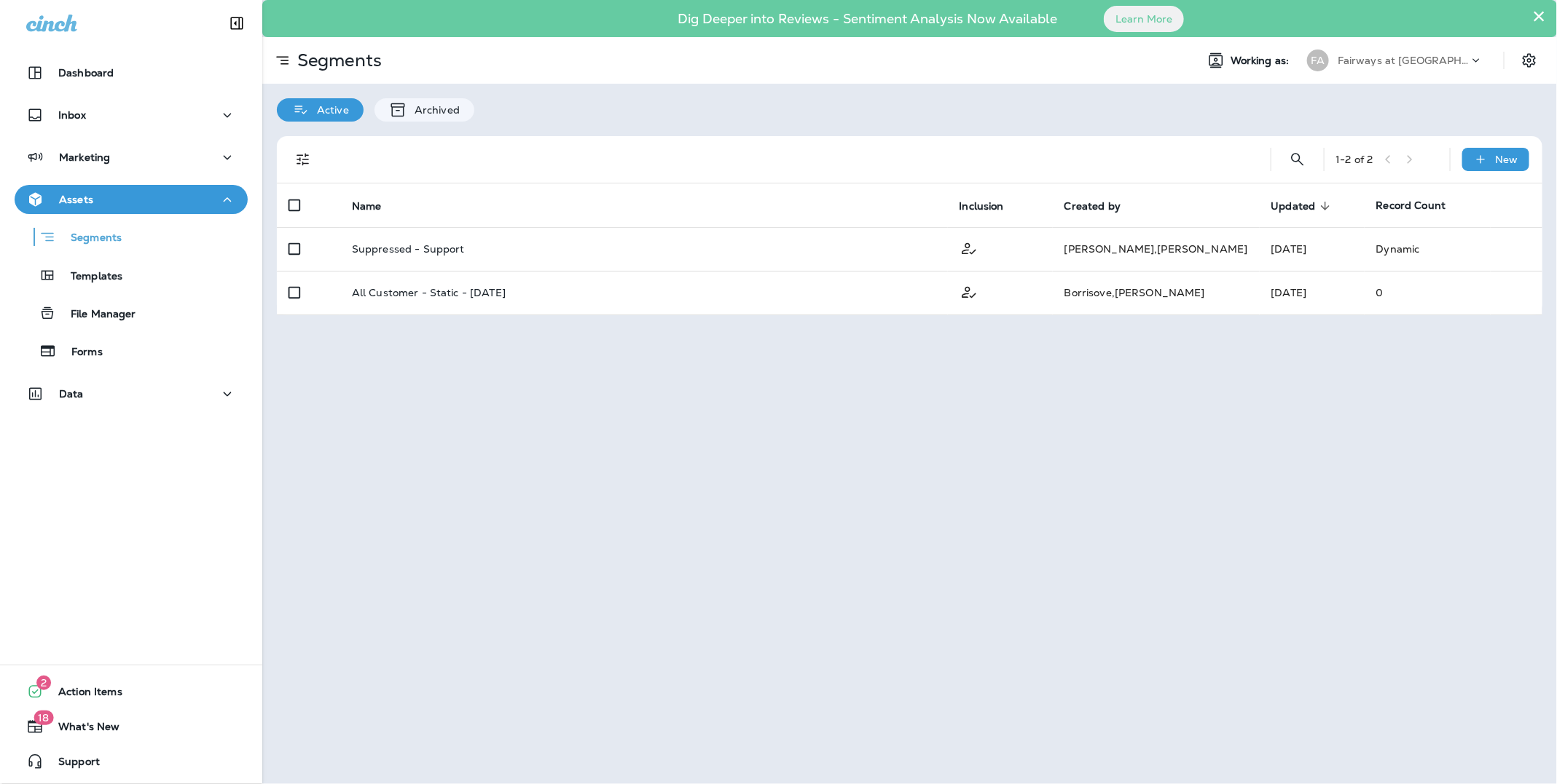
click at [683, 499] on div "× Dig Deeper into Reviews - Sentiment Analysis Now Available Learn More Segment…" at bounding box center [910, 392] width 1295 height 784
click at [393, 386] on div "× Dig Deeper into Reviews - Sentiment Analysis Now Available Learn More Segment…" at bounding box center [910, 392] width 1295 height 784
